Goal: Communication & Community: Answer question/provide support

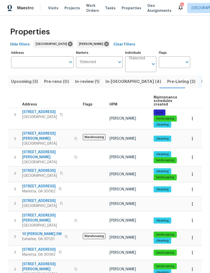
click at [116, 80] on span "In-reno (4)" at bounding box center [133, 81] width 56 height 7
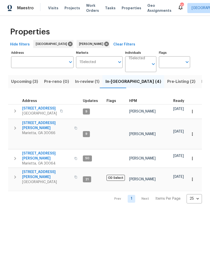
scroll to position [4, 0]
click at [41, 170] on span "314 Jackson St" at bounding box center [46, 175] width 49 height 10
click at [32, 106] on span "[STREET_ADDRESS]" at bounding box center [39, 108] width 35 height 5
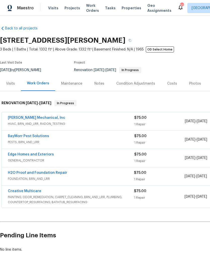
click at [46, 118] on link "[PERSON_NAME] Mechanical, Inc" at bounding box center [36, 118] width 57 height 4
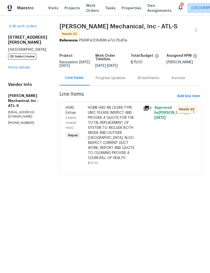
click at [114, 79] on div "Progress Updates" at bounding box center [110, 78] width 30 height 5
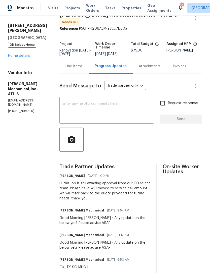
scroll to position [17, 0]
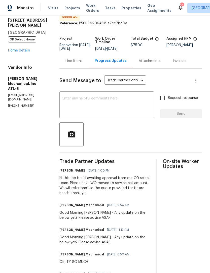
click at [15, 49] on link "Home details" at bounding box center [19, 51] width 22 height 4
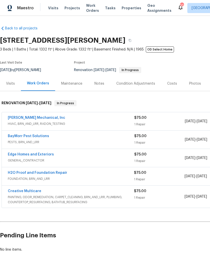
click at [95, 82] on div "Notes" at bounding box center [99, 83] width 10 height 5
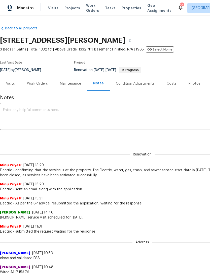
click at [36, 86] on div "Work Orders" at bounding box center [37, 83] width 21 height 5
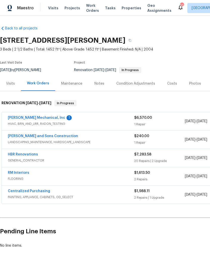
click at [28, 119] on link "[PERSON_NAME] Mechanical, Inc" at bounding box center [36, 118] width 57 height 4
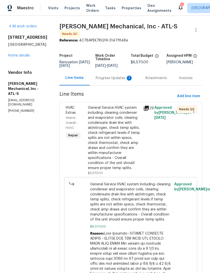
click at [79, 112] on div "HVAC Extras" at bounding box center [75, 110] width 19 height 10
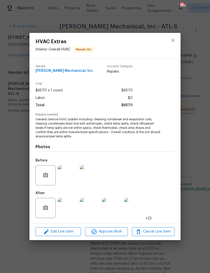
click at [65, 207] on img at bounding box center [68, 208] width 20 height 20
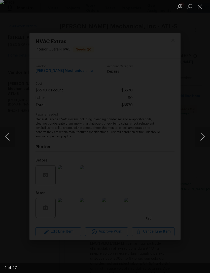
click at [201, 137] on button "Next image" at bounding box center [202, 137] width 15 height 20
click at [200, 138] on button "Next image" at bounding box center [202, 137] width 15 height 20
click at [198, 140] on button "Next image" at bounding box center [202, 137] width 15 height 20
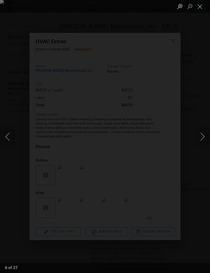
click at [201, 136] on button "Next image" at bounding box center [202, 137] width 15 height 20
click at [199, 138] on button "Next image" at bounding box center [202, 137] width 15 height 20
click at [200, 138] on button "Next image" at bounding box center [202, 137] width 15 height 20
click at [199, 139] on button "Next image" at bounding box center [202, 137] width 15 height 20
click at [200, 137] on button "Next image" at bounding box center [202, 137] width 15 height 20
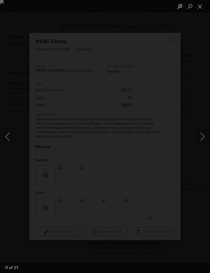
click at [199, 138] on button "Next image" at bounding box center [202, 137] width 15 height 20
click at [195, 29] on div "Lightbox" at bounding box center [105, 136] width 210 height 273
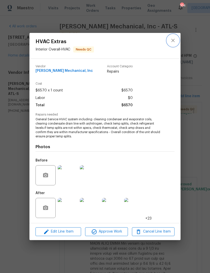
click at [173, 42] on icon "close" at bounding box center [173, 40] width 6 height 6
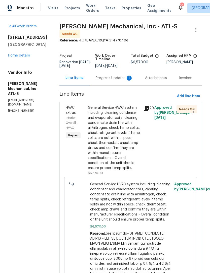
click at [108, 81] on div "Progress Updates 1" at bounding box center [113, 78] width 37 height 5
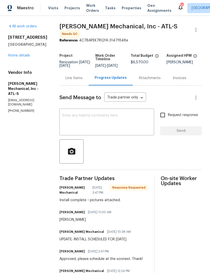
click at [78, 81] on div "Line Items" at bounding box center [73, 78] width 17 height 5
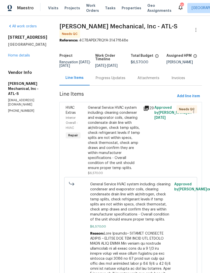
click at [77, 112] on div "HVAC Extras" at bounding box center [75, 110] width 19 height 10
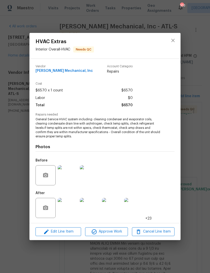
click at [65, 176] on img at bounding box center [68, 175] width 20 height 20
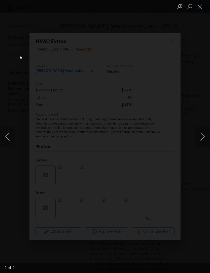
click at [201, 137] on button "Next image" at bounding box center [202, 137] width 15 height 20
click at [199, 137] on button "Next image" at bounding box center [202, 137] width 15 height 20
click at [200, 8] on button "Close lightbox" at bounding box center [200, 6] width 10 height 9
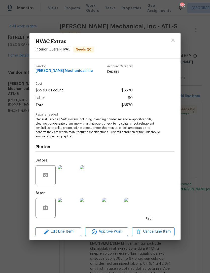
click at [61, 206] on img at bounding box center [68, 208] width 20 height 20
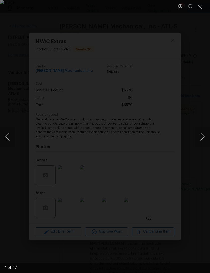
click at [199, 132] on button "Next image" at bounding box center [202, 137] width 15 height 20
click at [200, 136] on button "Next image" at bounding box center [202, 137] width 15 height 20
click at [199, 135] on button "Next image" at bounding box center [202, 137] width 15 height 20
click at [201, 135] on button "Next image" at bounding box center [202, 137] width 15 height 20
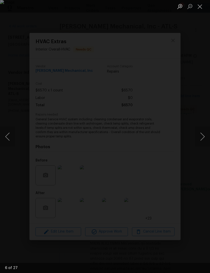
click at [200, 135] on button "Next image" at bounding box center [202, 137] width 15 height 20
click at [199, 136] on button "Next image" at bounding box center [202, 137] width 15 height 20
click at [200, 137] on button "Next image" at bounding box center [202, 137] width 15 height 20
click at [198, 8] on button "Close lightbox" at bounding box center [200, 6] width 10 height 9
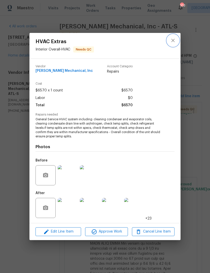
click at [170, 41] on icon "close" at bounding box center [173, 40] width 6 height 6
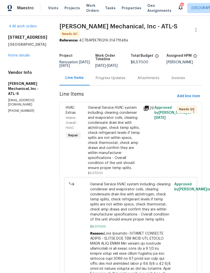
click at [19, 57] on link "Home details" at bounding box center [19, 56] width 22 height 4
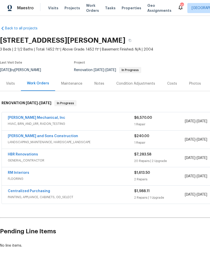
click at [25, 119] on link "JH Martin Mechanical, Inc" at bounding box center [36, 118] width 57 height 4
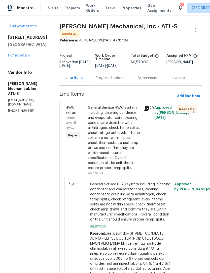
click at [120, 80] on div "Progress Updates" at bounding box center [110, 78] width 30 height 5
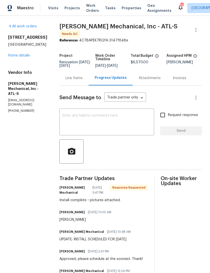
click at [115, 128] on textarea at bounding box center [106, 123] width 88 height 18
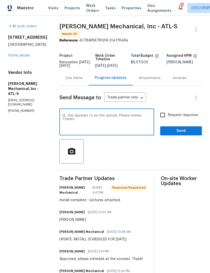
click at [75, 118] on textarea "Hi, this appears to be the upload. Please review. Thanks" at bounding box center [106, 123] width 88 height 18
click at [129, 116] on textarea "Hi Mitchell, this appears to be the upload. Please review. Thanks" at bounding box center [106, 123] width 88 height 18
click at [111, 122] on textarea "Hi Mitchell, this appears to be the wrong upload. Please review. Thanks" at bounding box center [106, 123] width 88 height 18
type textarea "Hi Mitchell, this appears to be the wrong upload. Please review. Thanks"
click at [160, 117] on input "Request response" at bounding box center [162, 115] width 11 height 11
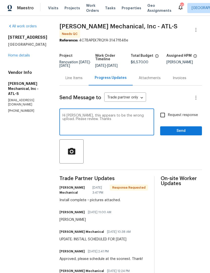
checkbox input "true"
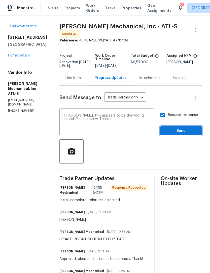
click at [180, 133] on span "Send" at bounding box center [181, 131] width 34 height 6
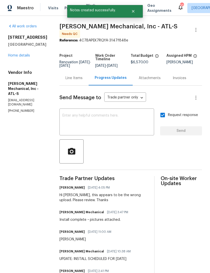
click at [17, 57] on link "Home details" at bounding box center [19, 56] width 22 height 4
